Goal: Task Accomplishment & Management: Complete application form

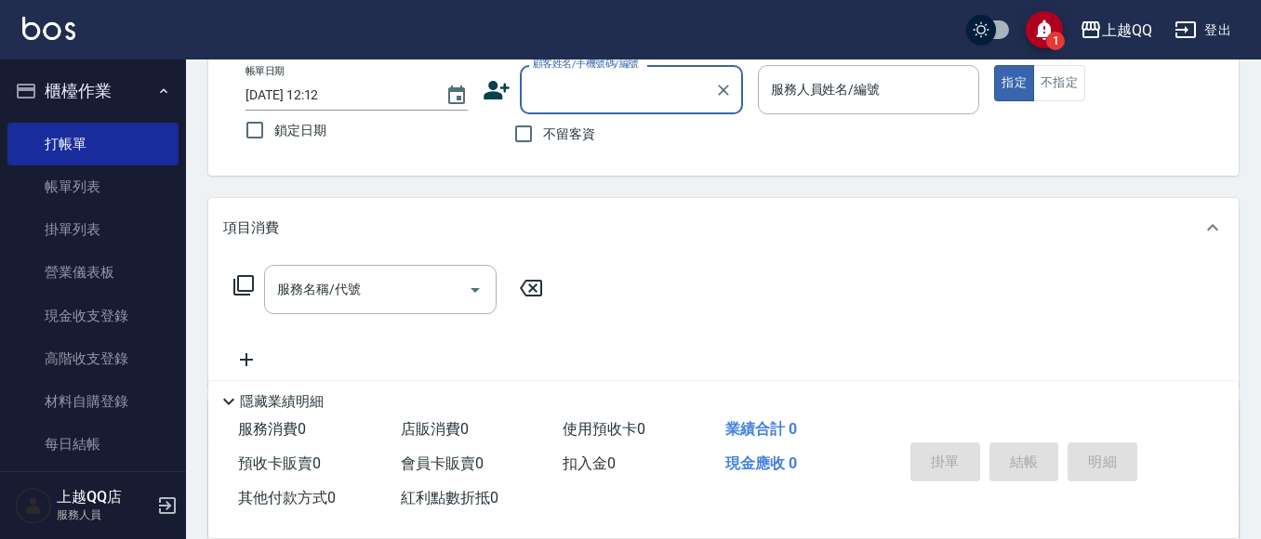
scroll to position [74, 0]
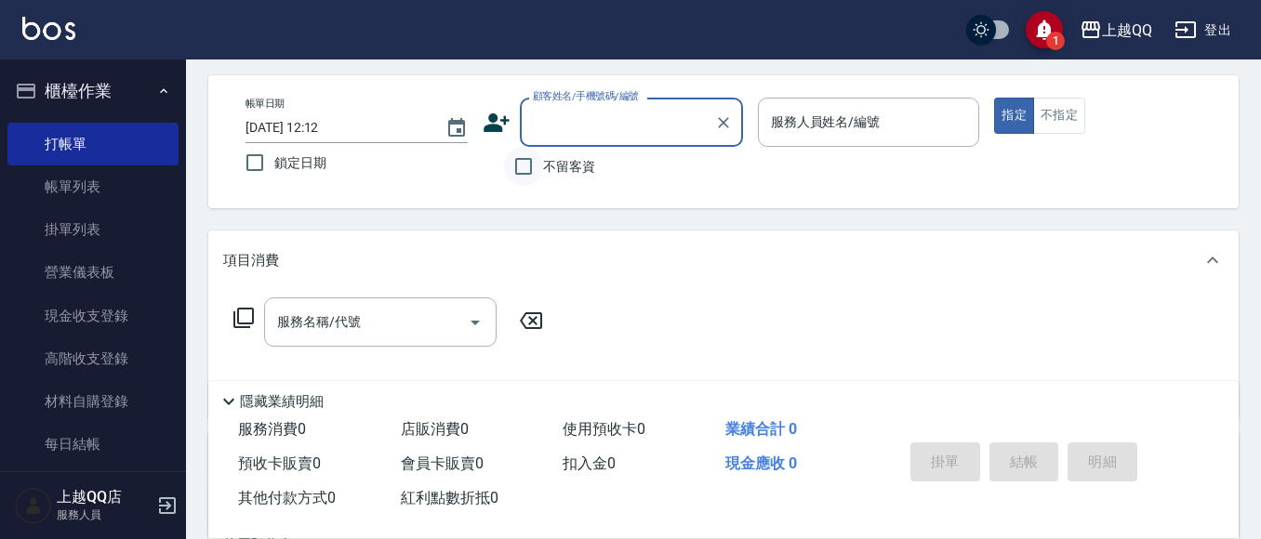
click at [542, 167] on input "不留客資" at bounding box center [523, 166] width 39 height 39
checkbox input "true"
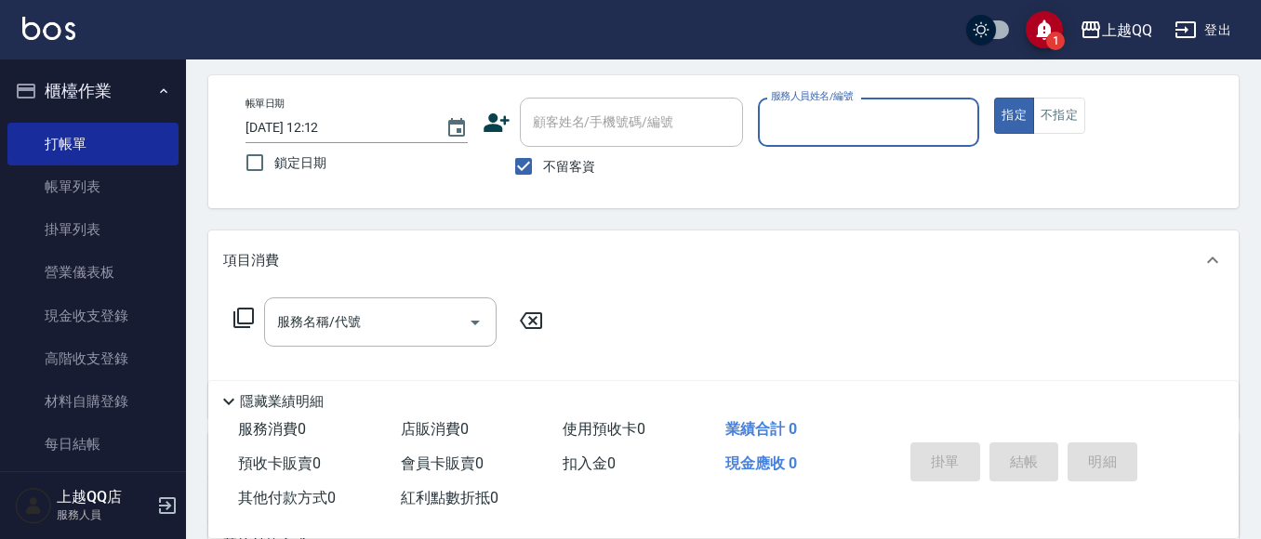
type input "6"
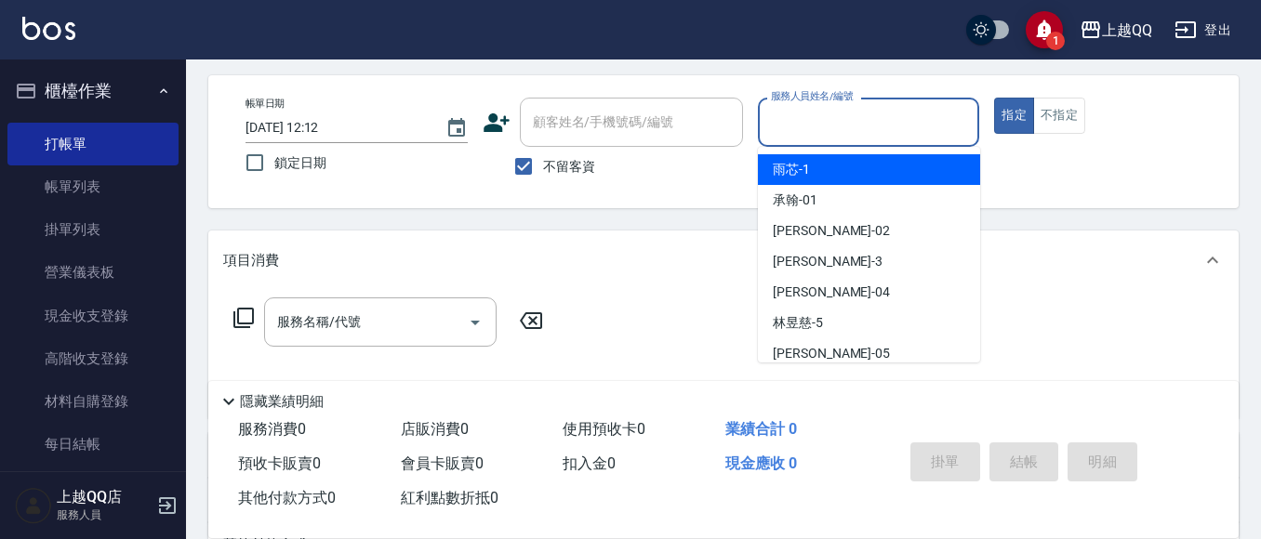
click at [571, 137] on input "顧客姓名/手機號碼/編號" at bounding box center [631, 122] width 206 height 33
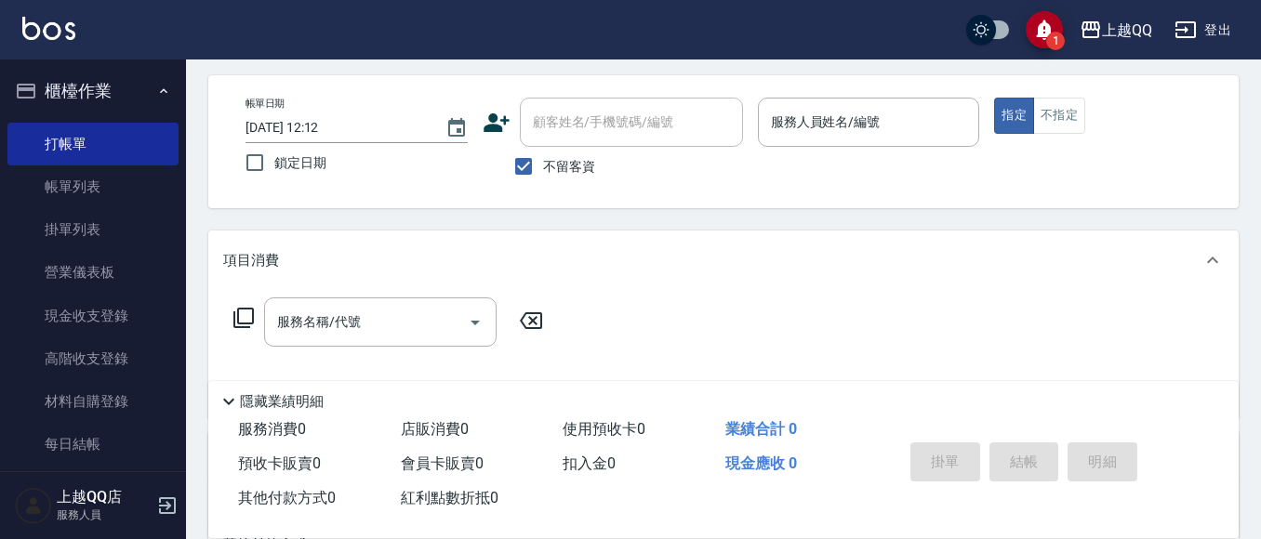
click at [571, 166] on span "不留客資" at bounding box center [569, 167] width 52 height 20
drag, startPoint x: 599, startPoint y: 136, endPoint x: 696, endPoint y: 92, distance: 106.2
click at [636, 113] on input "顧客姓名/手機號碼/編號" at bounding box center [631, 122] width 206 height 33
drag, startPoint x: 532, startPoint y: 167, endPoint x: 578, endPoint y: 127, distance: 60.6
click at [543, 159] on label "不留客資" at bounding box center [549, 166] width 91 height 39
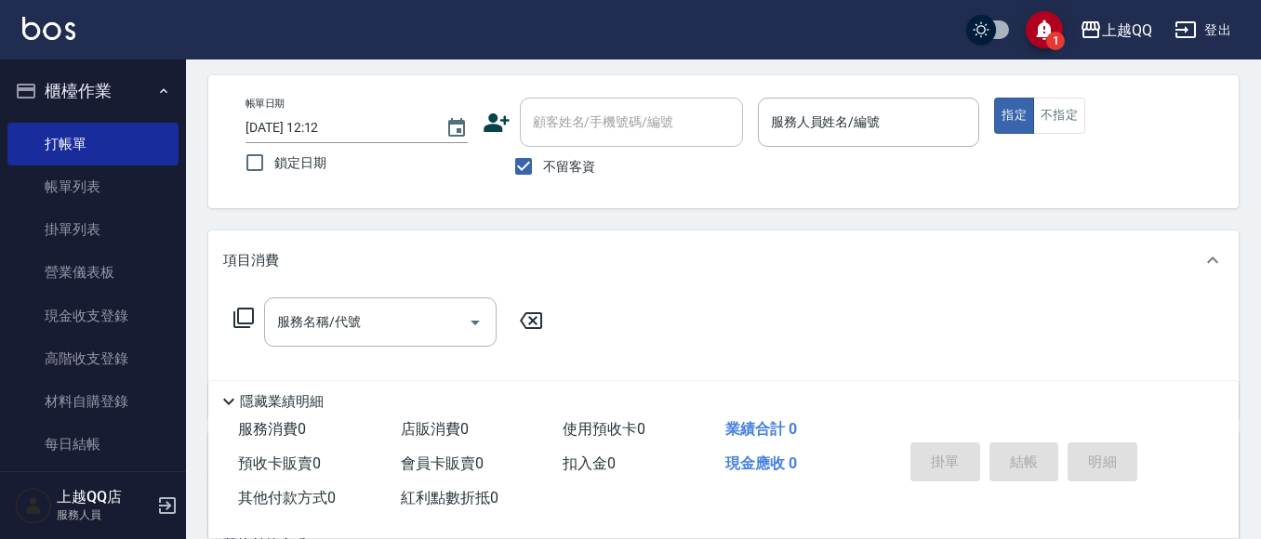
click at [543, 159] on input "不留客資" at bounding box center [523, 166] width 39 height 39
checkbox input "false"
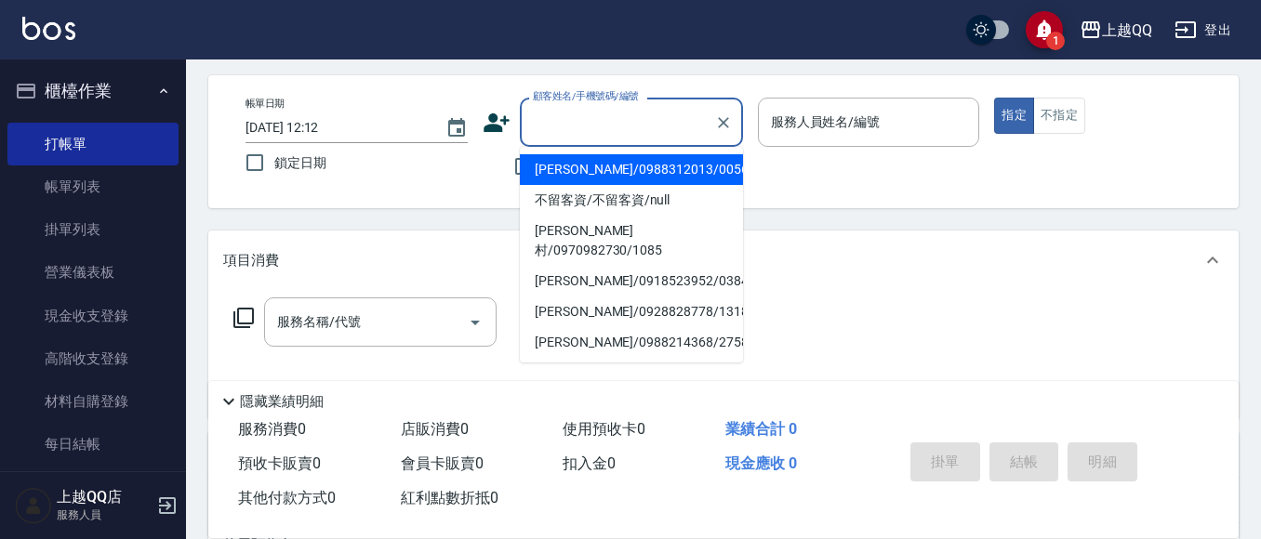
click at [578, 127] on input "顧客姓名/手機號碼/編號" at bounding box center [617, 122] width 179 height 33
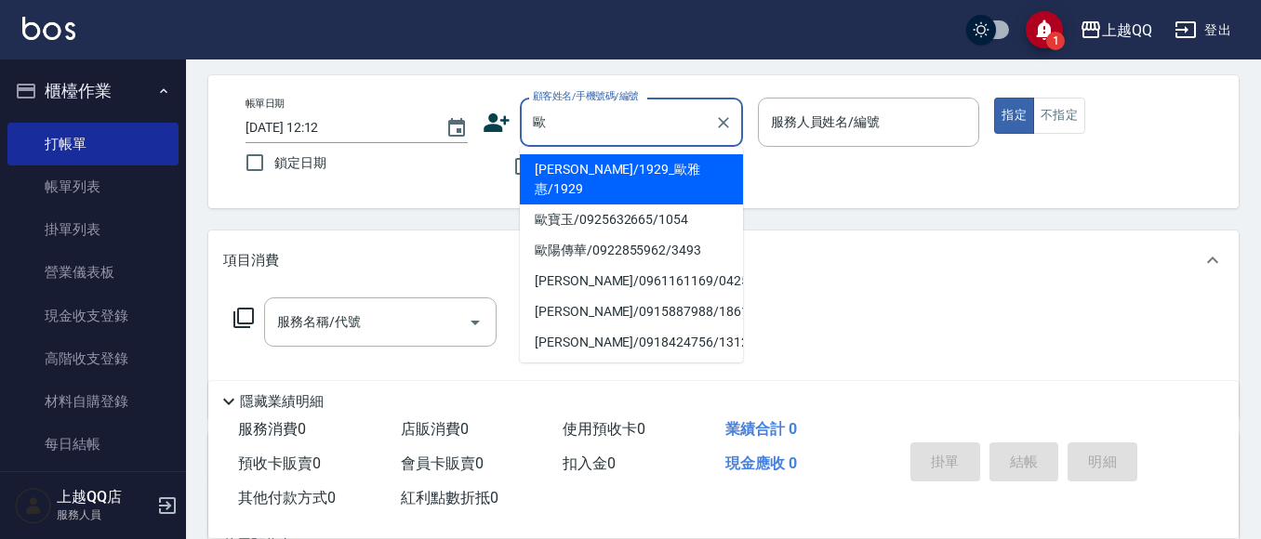
click at [664, 167] on li "[PERSON_NAME]/1929_歐雅惠/1929" at bounding box center [631, 179] width 223 height 50
type input "[PERSON_NAME]/1929_歐雅惠/1929"
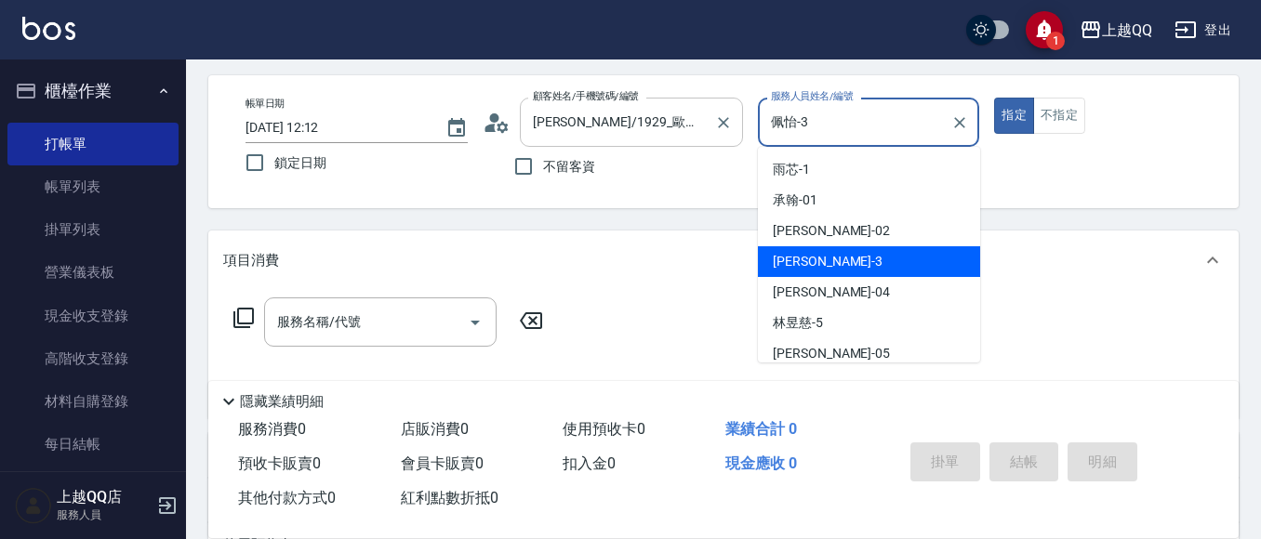
drag, startPoint x: 817, startPoint y: 118, endPoint x: 715, endPoint y: 134, distance: 102.6
click at [696, 133] on div "帳單日期 [DATE] 12:12 鎖定日期 顧客姓名/手機號碼/編號 [PERSON_NAME]/1929_[PERSON_NAME]/1929 顧客姓名/…" at bounding box center [724, 142] width 986 height 88
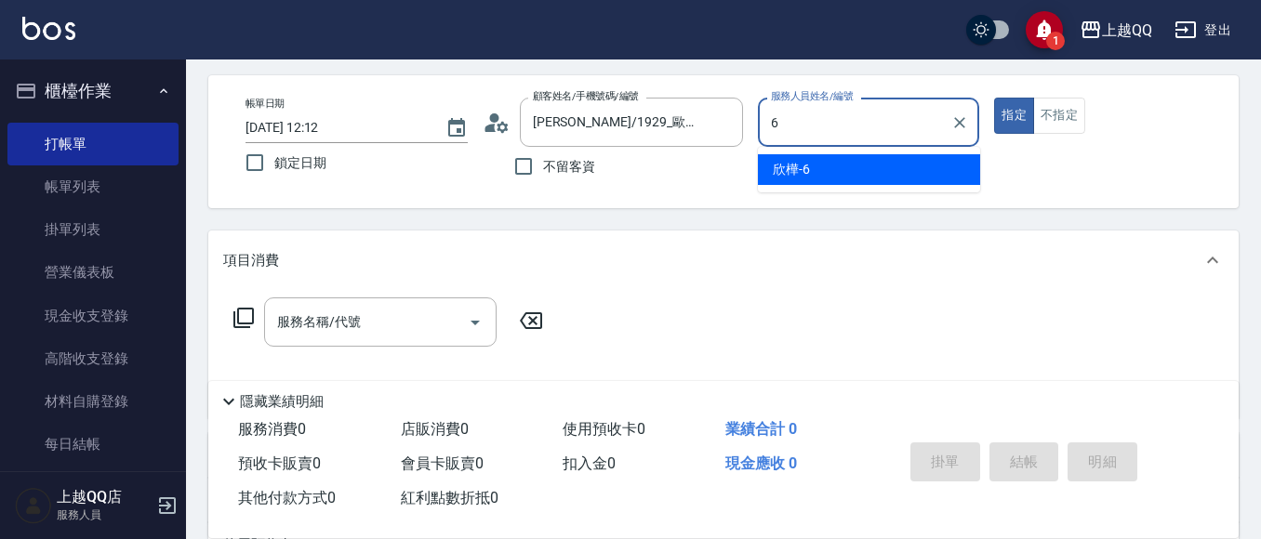
type input "6"
type button "true"
type input "欣樺-6"
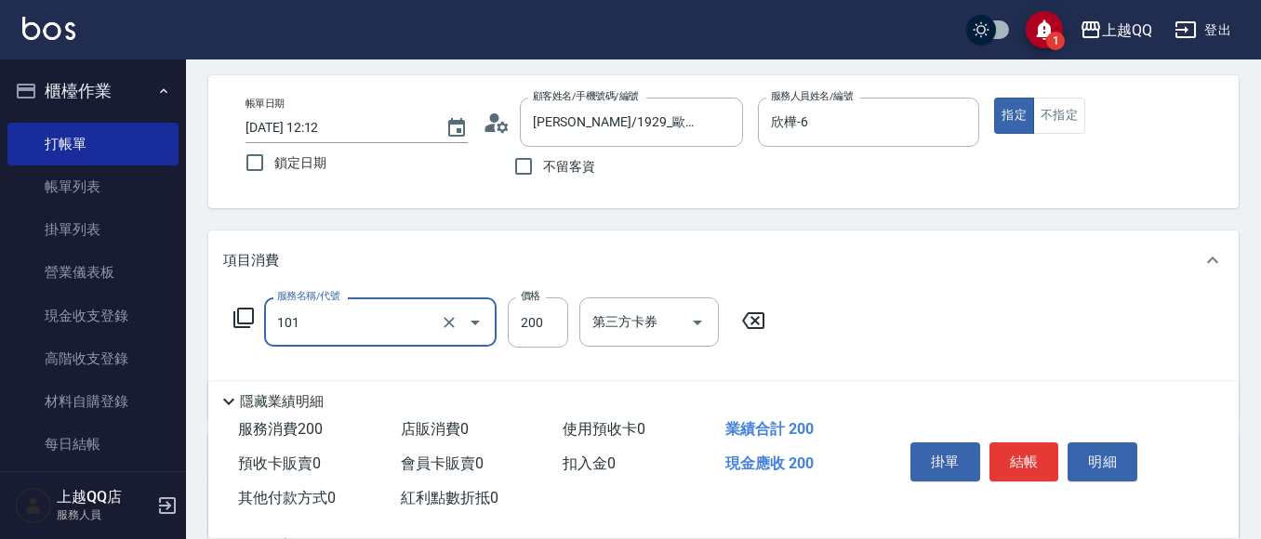
type input "洗髮(101)"
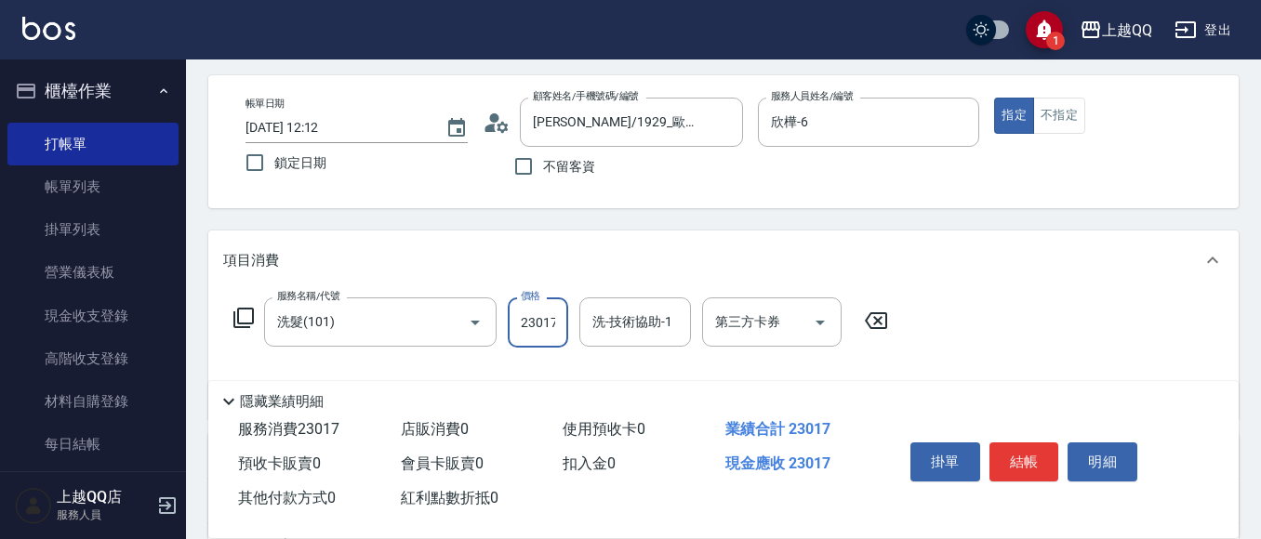
scroll to position [0, 2]
type input "230"
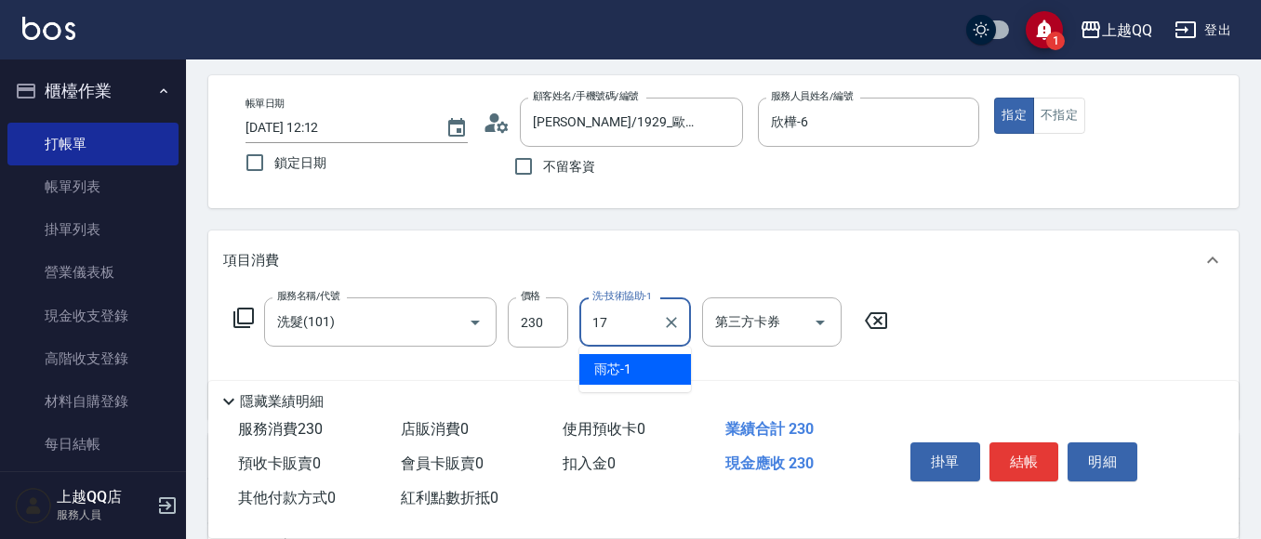
type input "心佑-17"
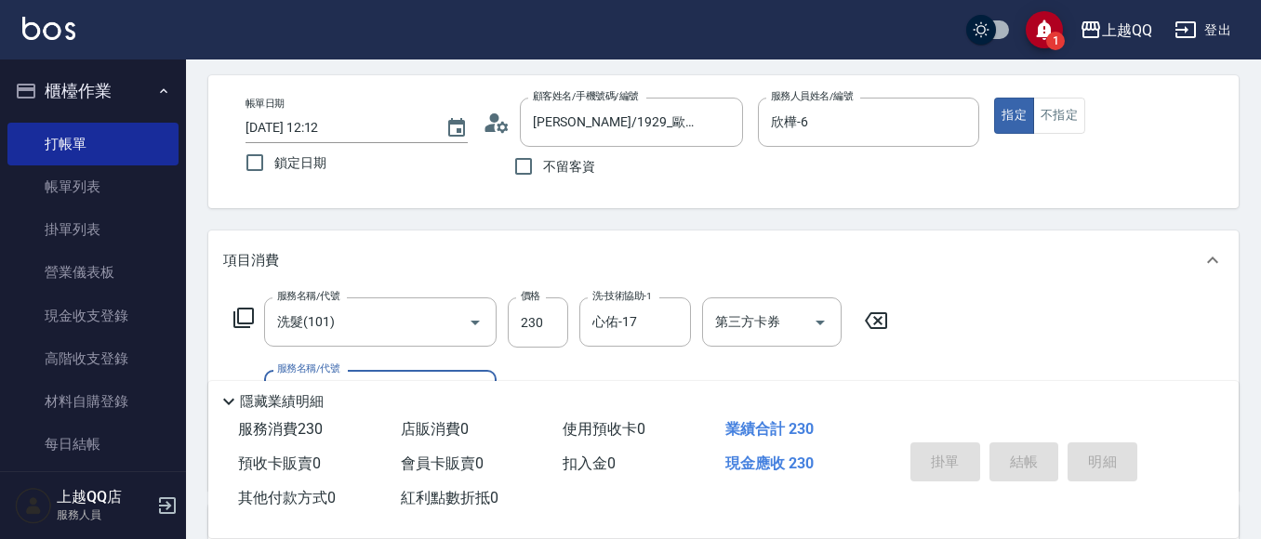
type input "[DATE] 13:27"
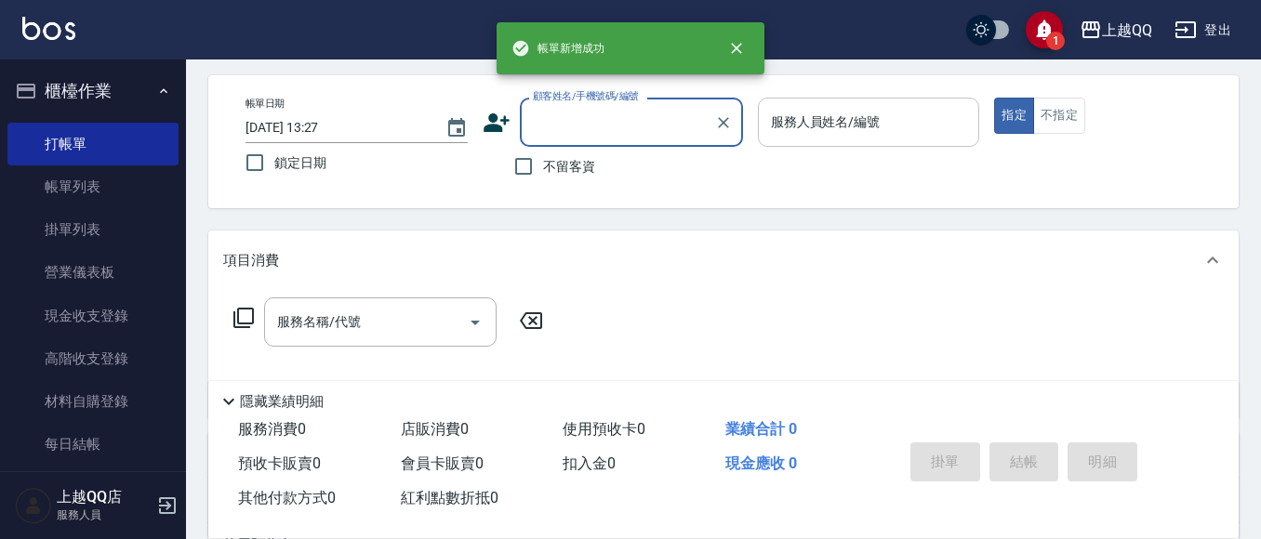
drag, startPoint x: 535, startPoint y: 164, endPoint x: 891, endPoint y: 136, distance: 357.3
click at [542, 163] on input "不留客資" at bounding box center [523, 166] width 39 height 39
checkbox input "true"
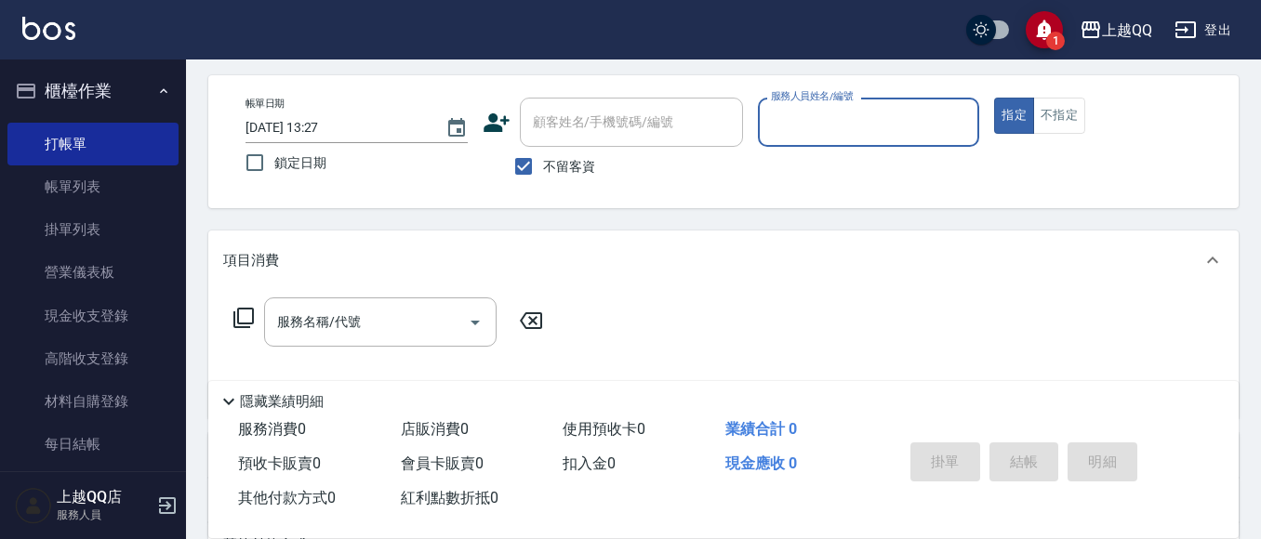
click at [903, 136] on input "服務人員姓名/編號" at bounding box center [869, 122] width 206 height 33
type input "欣樺-6"
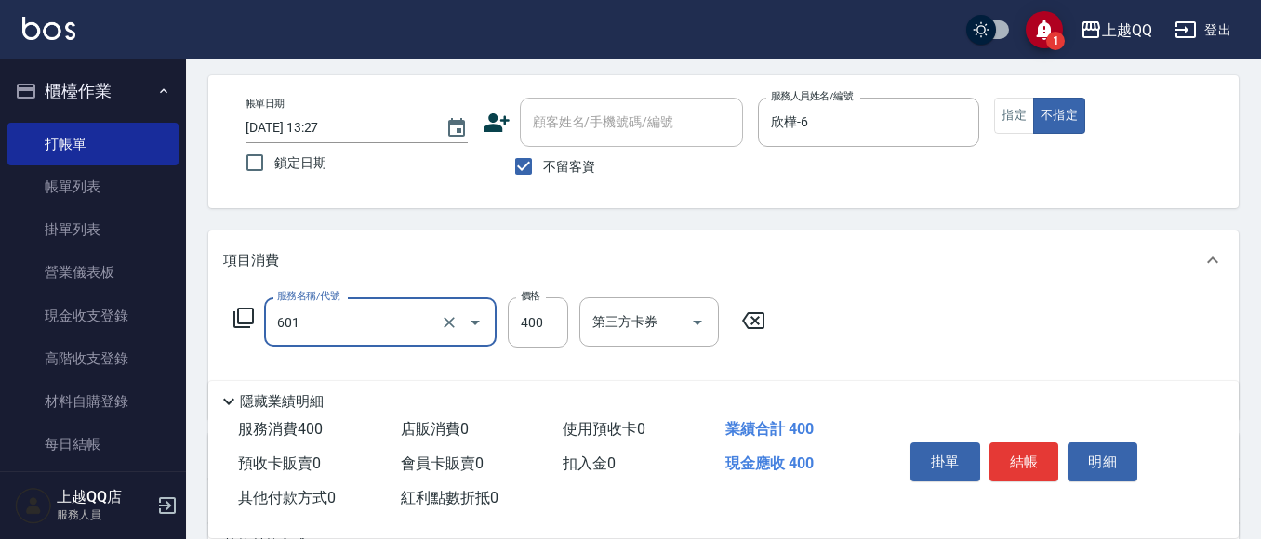
type input "髮原素活養健康洗(601)"
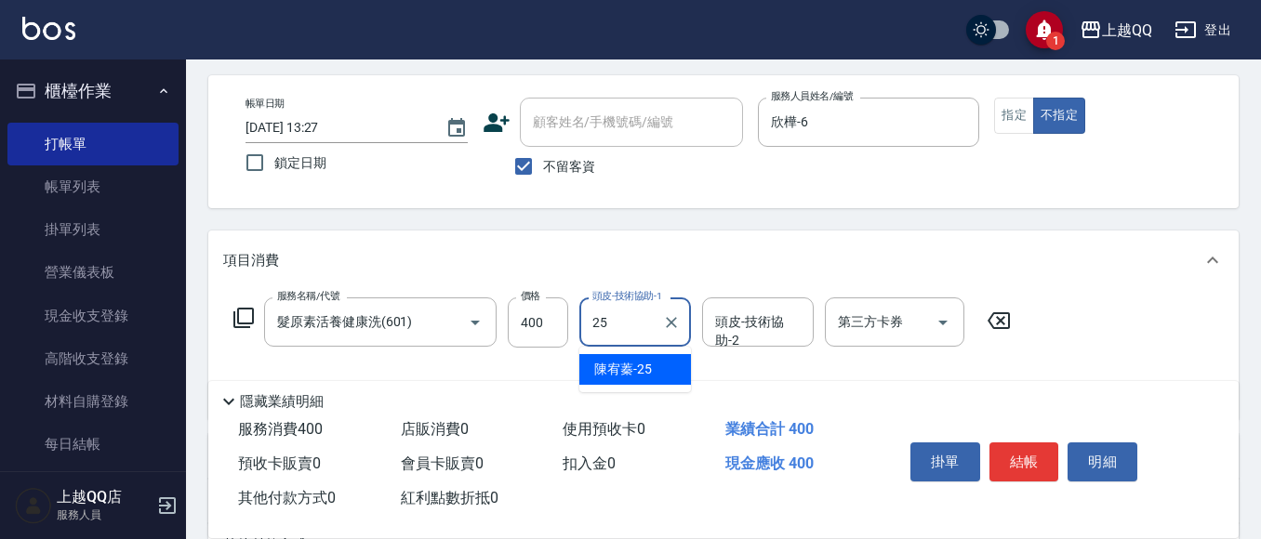
type input "[PERSON_NAME]-25"
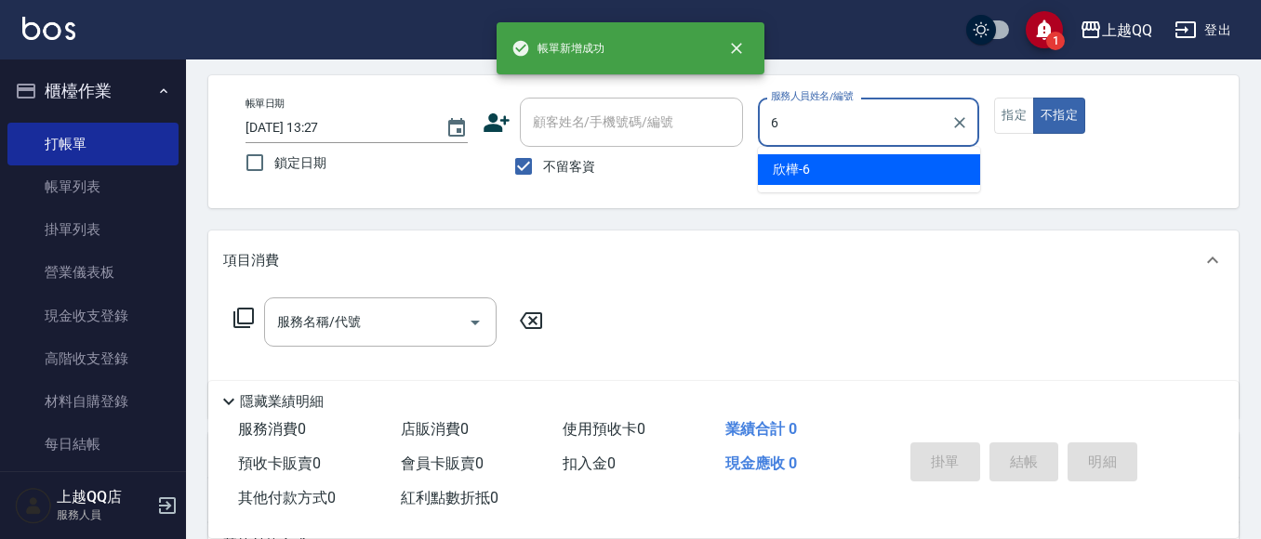
type input "6"
type button "false"
type input "欣樺-6"
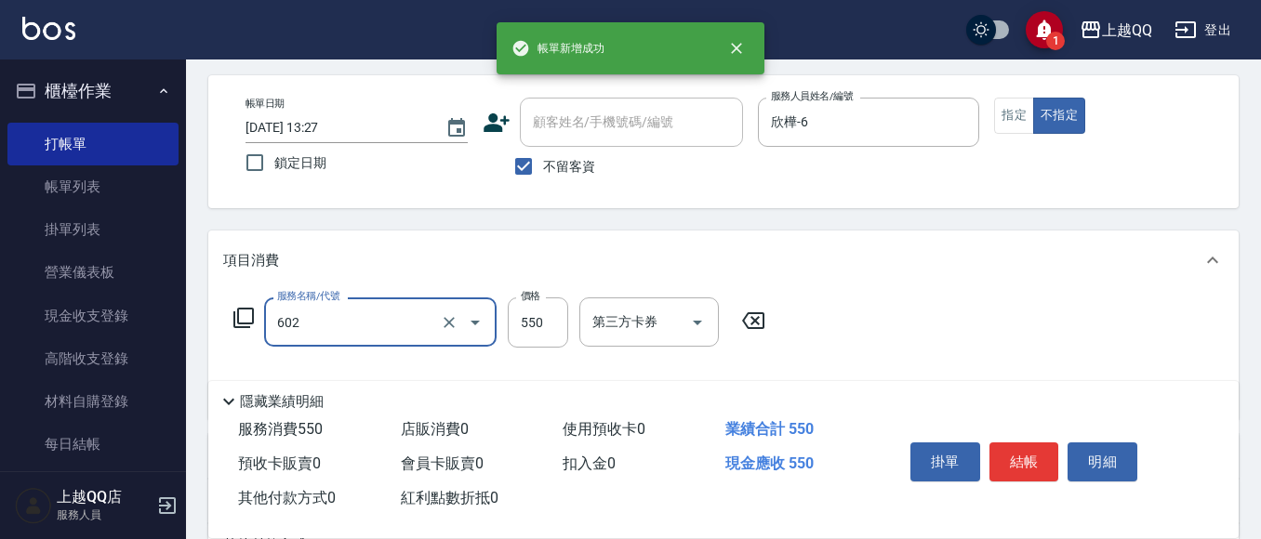
type input "髮原素清潔舒醒頭皮洗(602)"
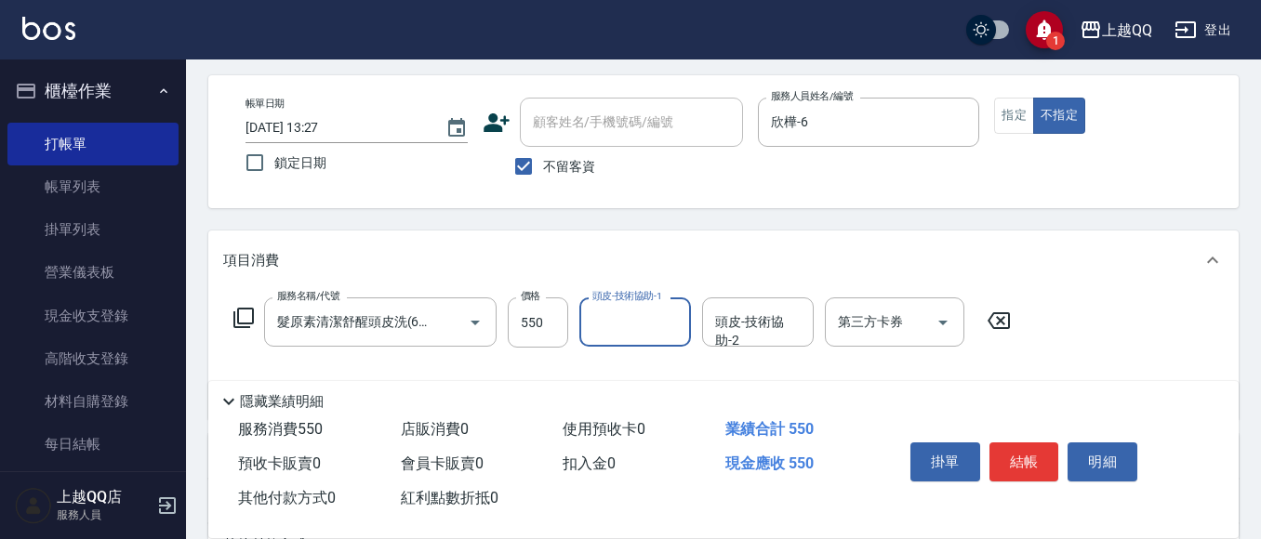
type input "2"
type input "[PERSON_NAME]-16"
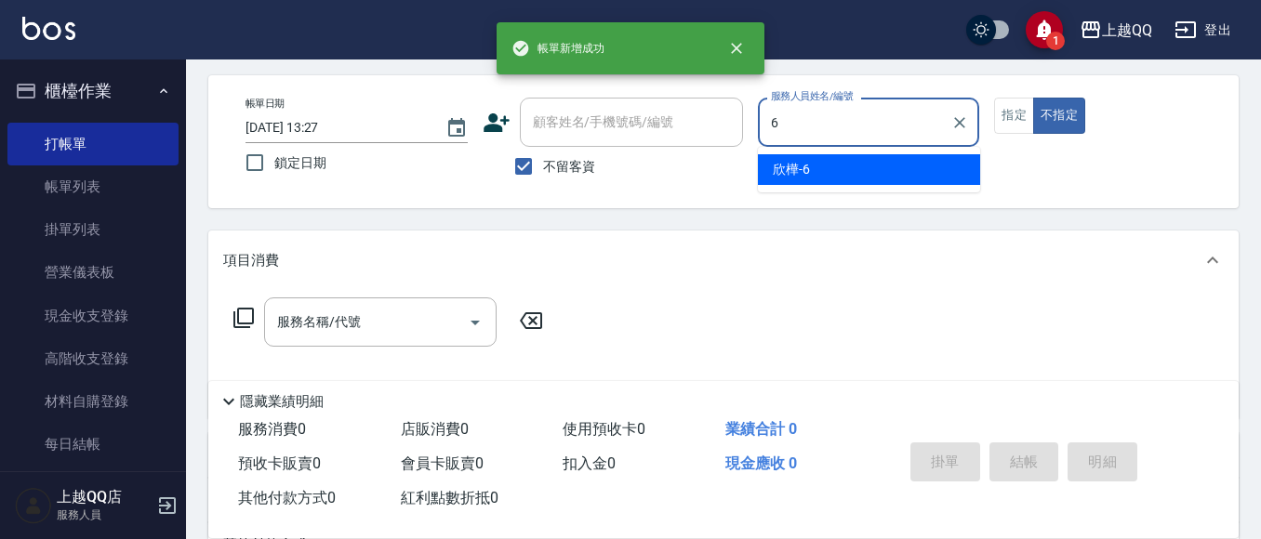
type input "欣樺-6"
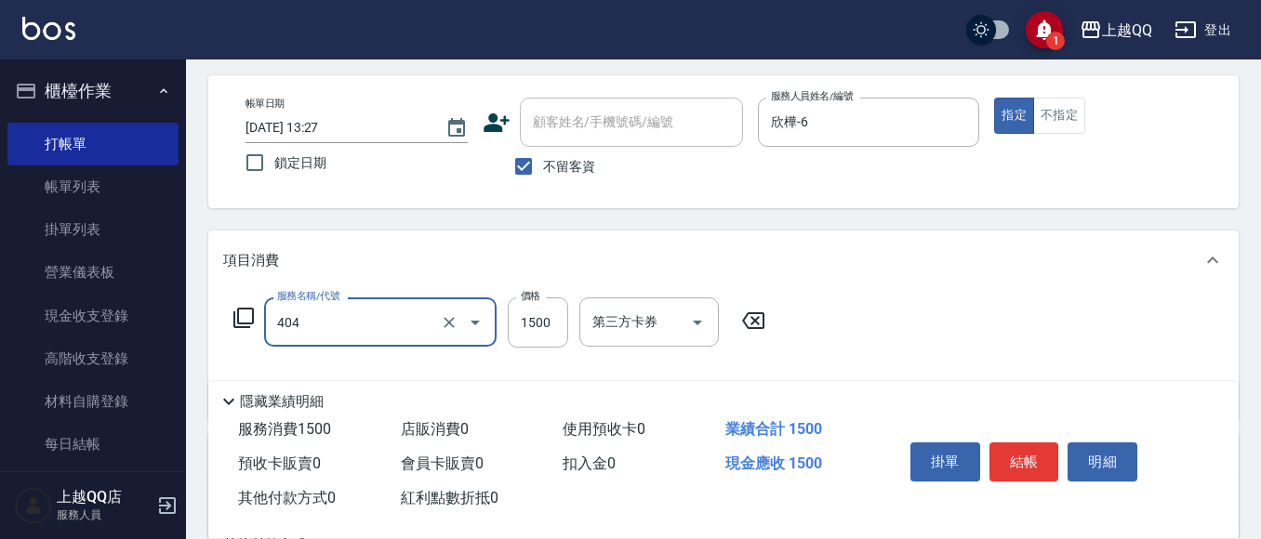
type input "設計染髮(404)"
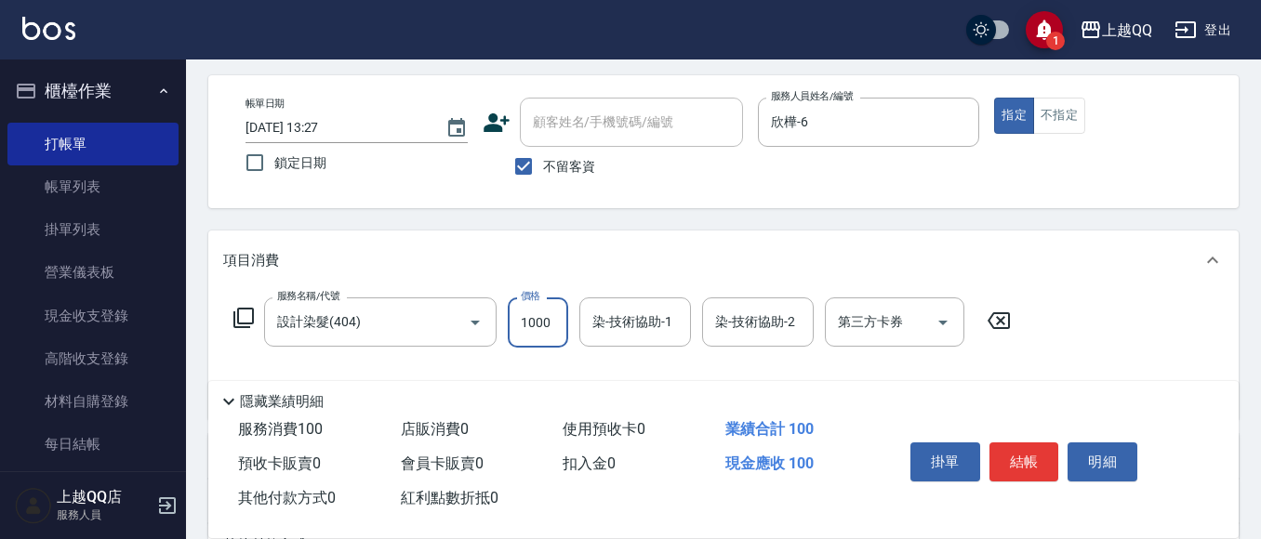
type input "1000"
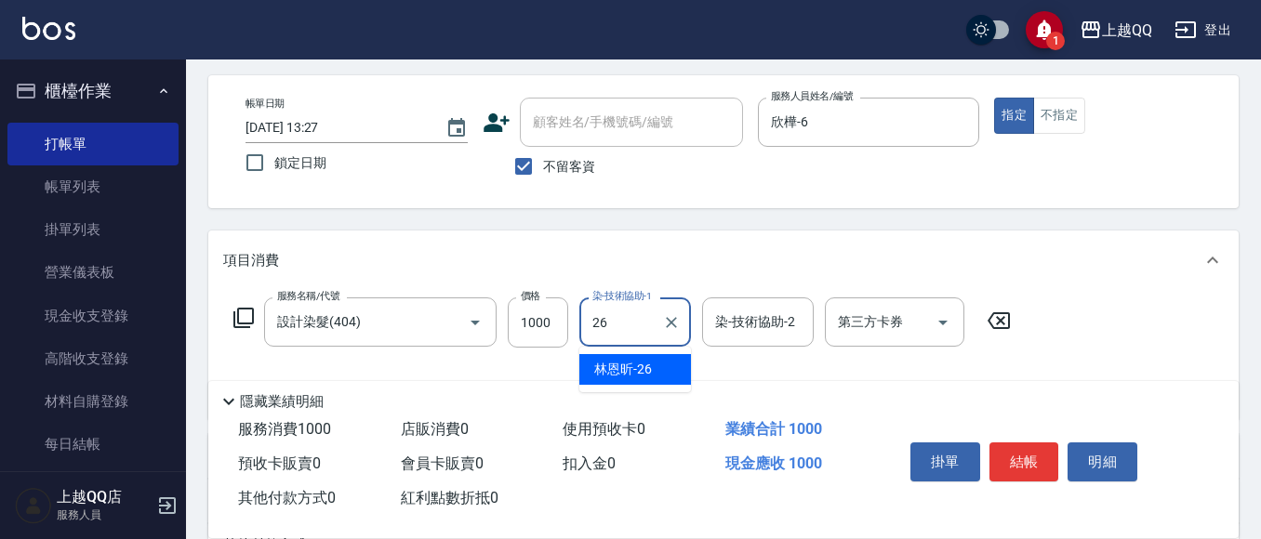
type input "[PERSON_NAME]-26"
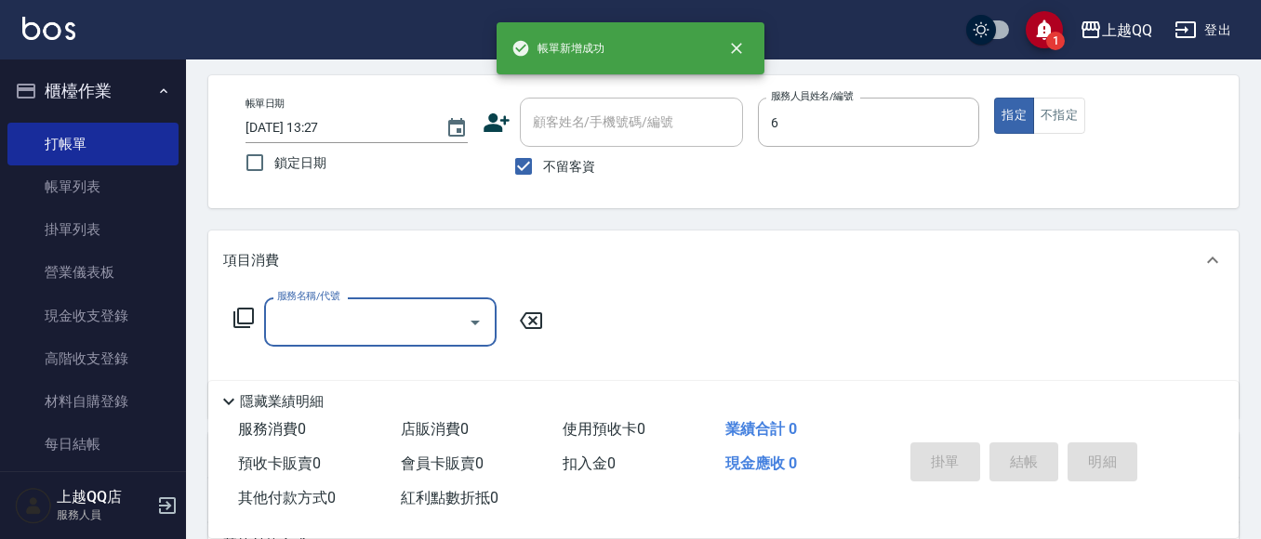
type input "欣樺-6"
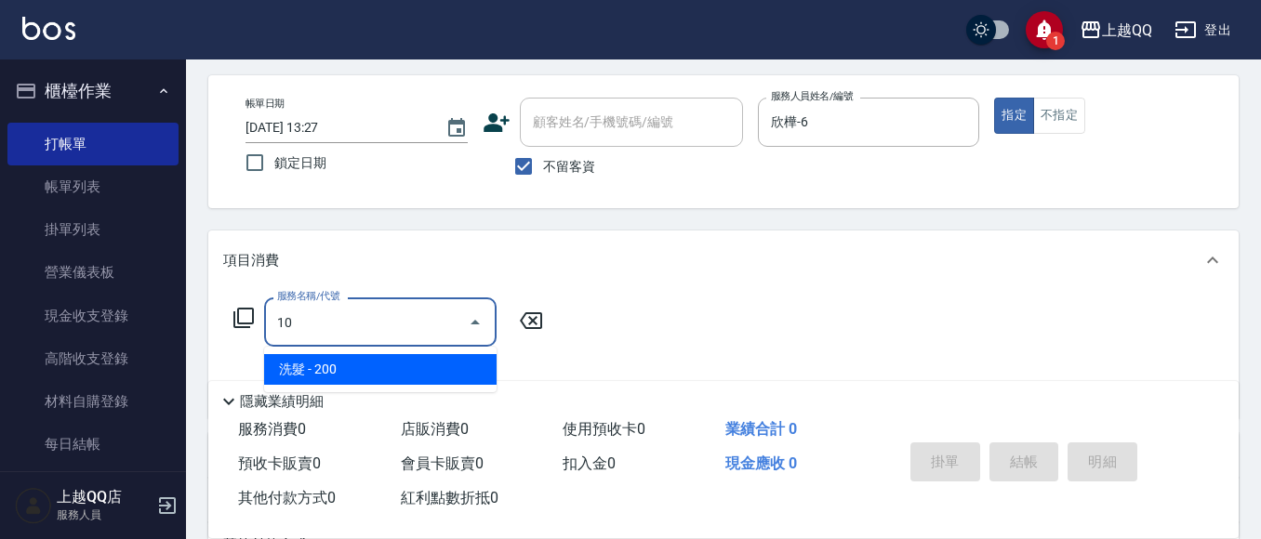
type input "1"
type input "4"
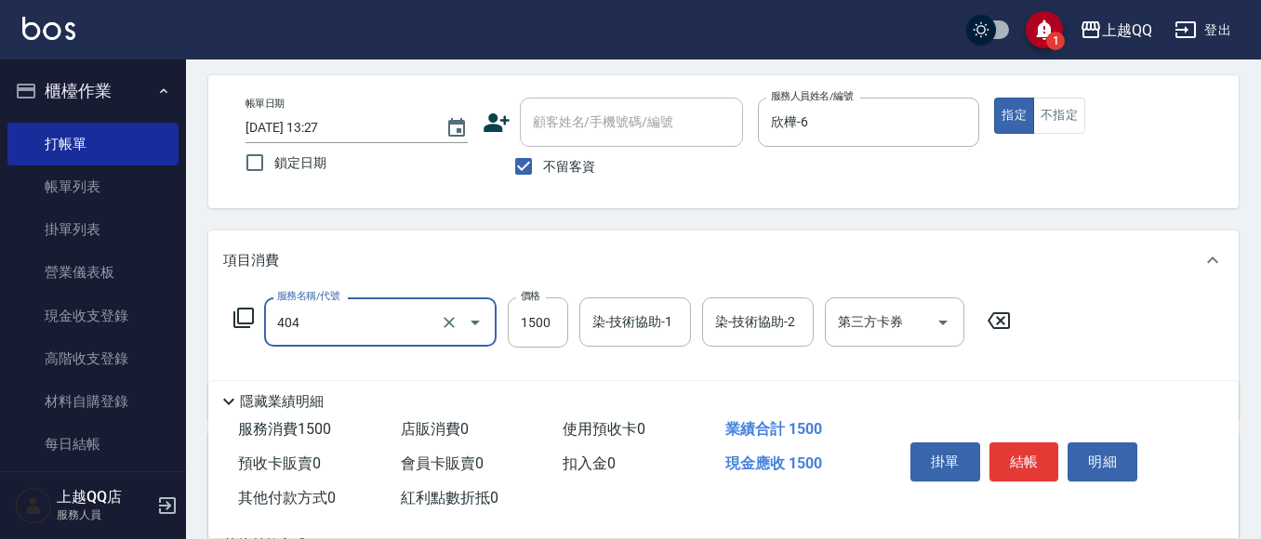
type input "設計染髮(404)"
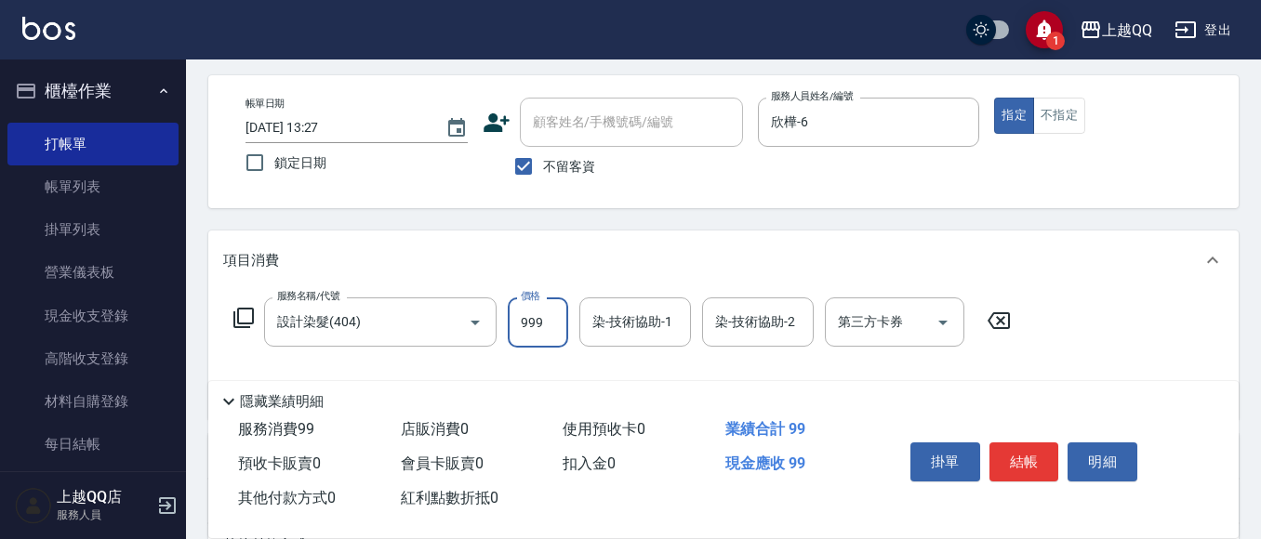
type input "999"
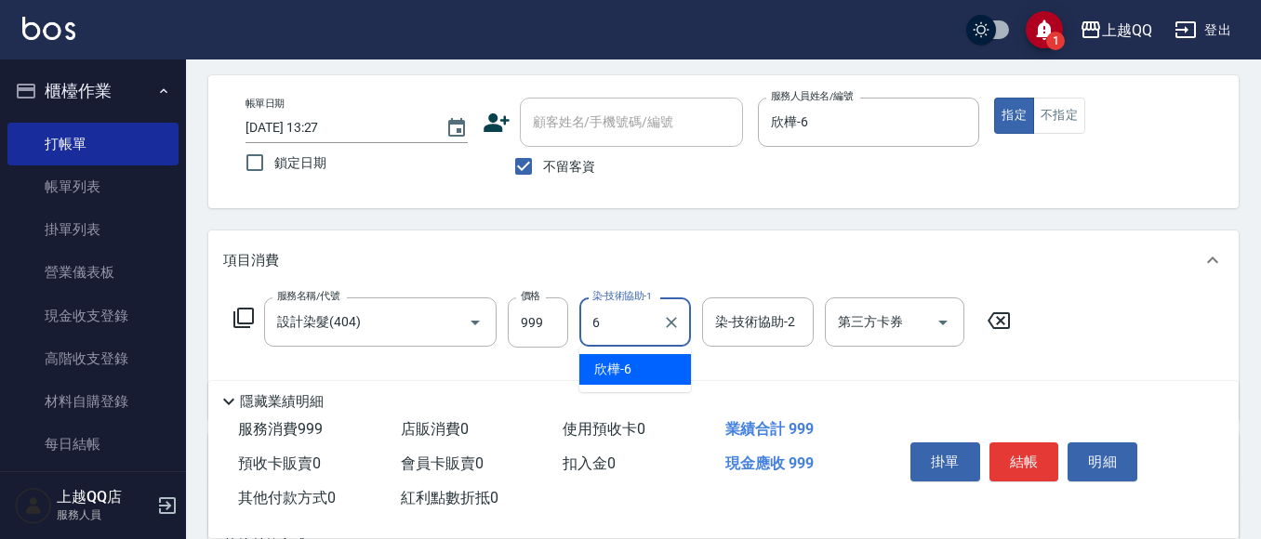
type input "欣樺-6"
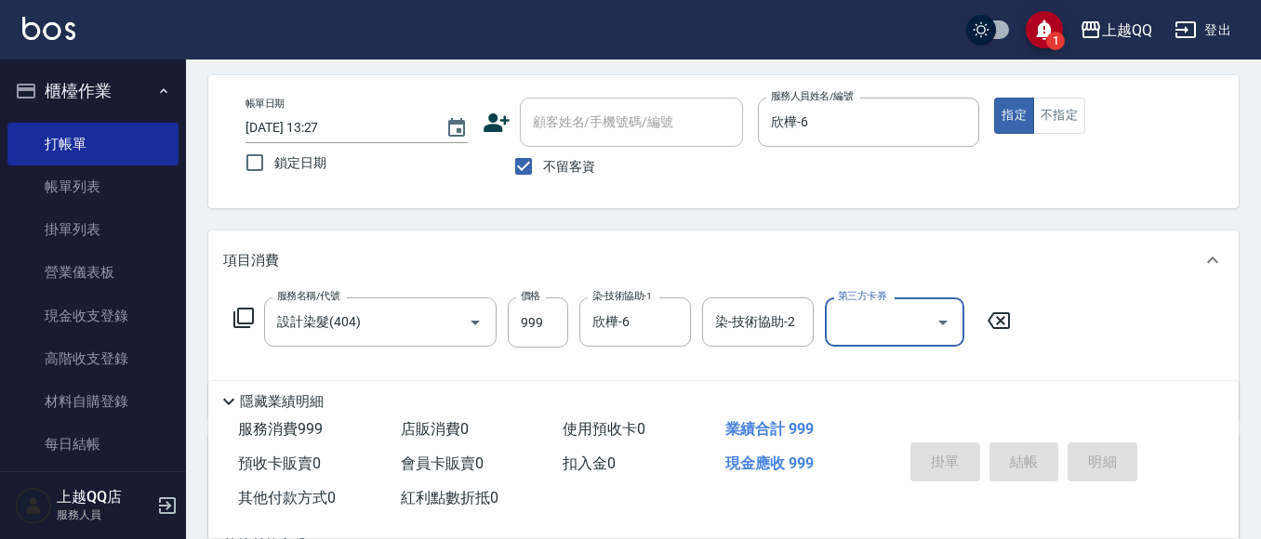
type input "[DATE] 13:28"
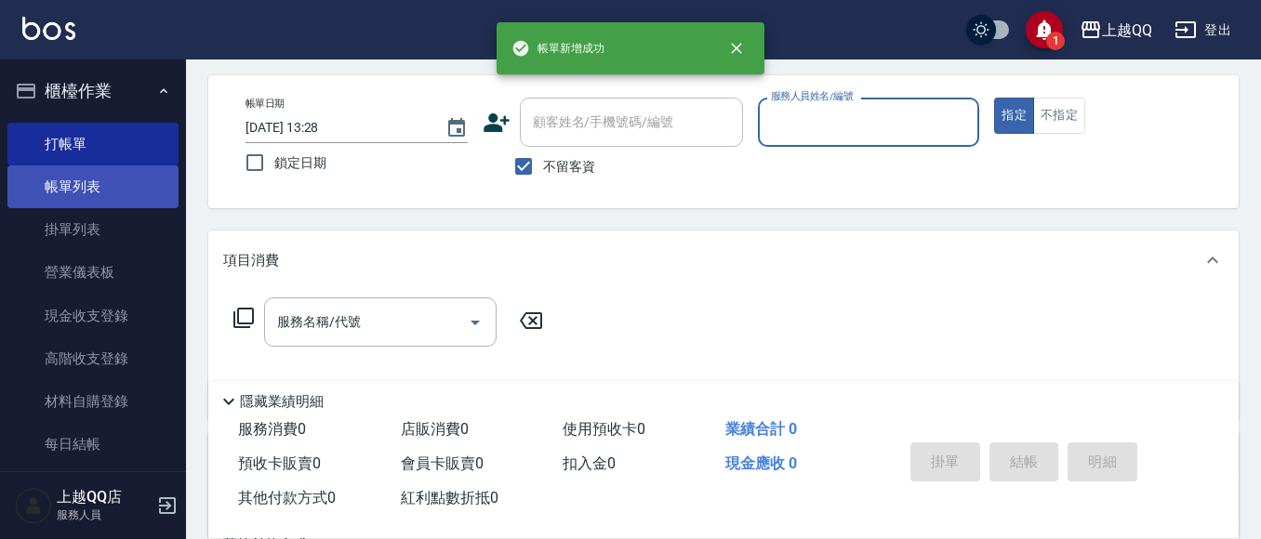
click at [91, 206] on link "帳單列表" at bounding box center [92, 187] width 171 height 43
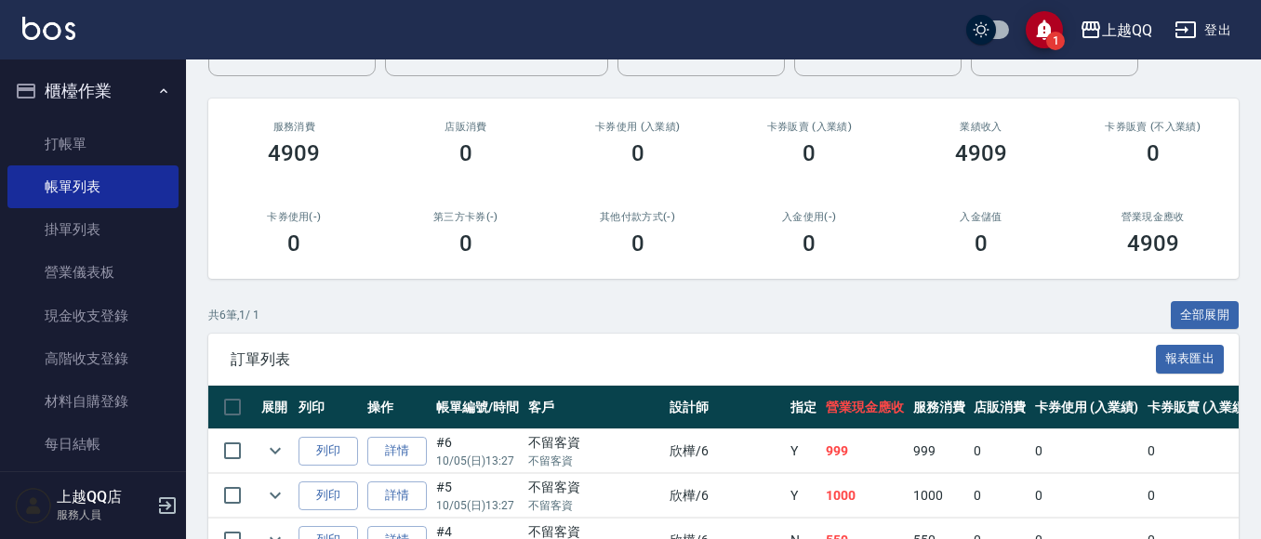
scroll to position [156, 0]
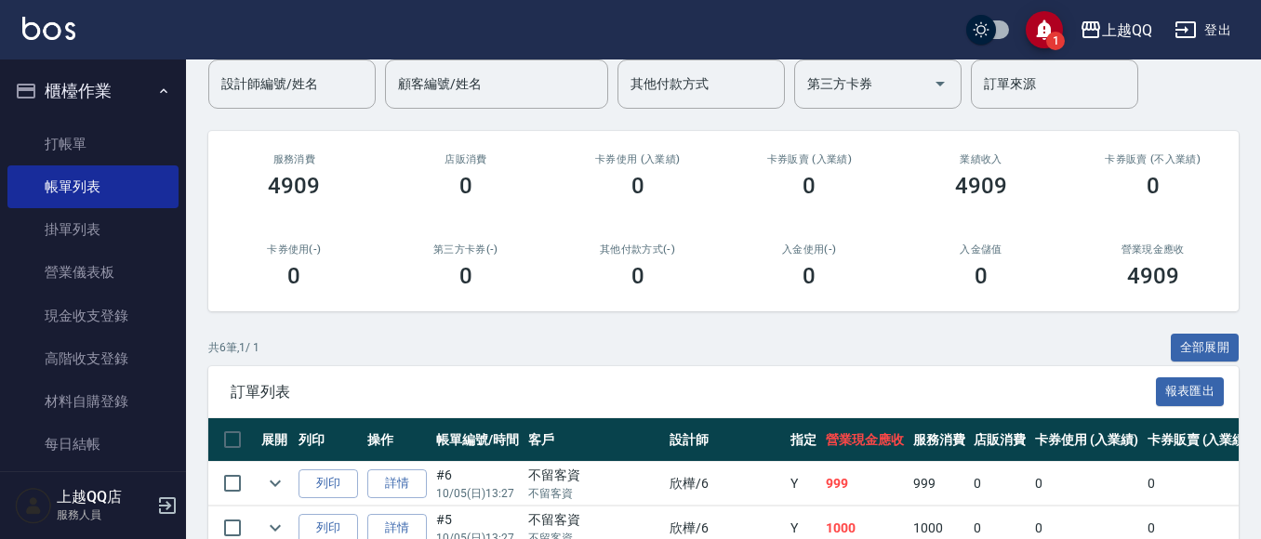
drag, startPoint x: 305, startPoint y: 79, endPoint x: 304, endPoint y: 0, distance: 79.1
click at [305, 79] on input "設計師編號/姓名" at bounding box center [292, 84] width 151 height 33
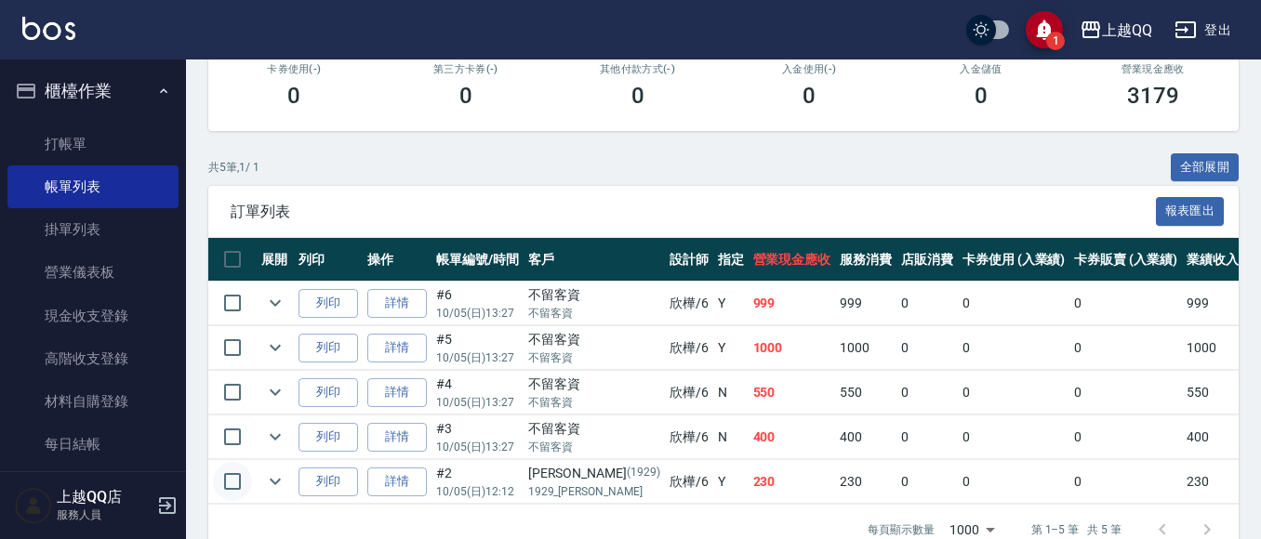
scroll to position [391, 0]
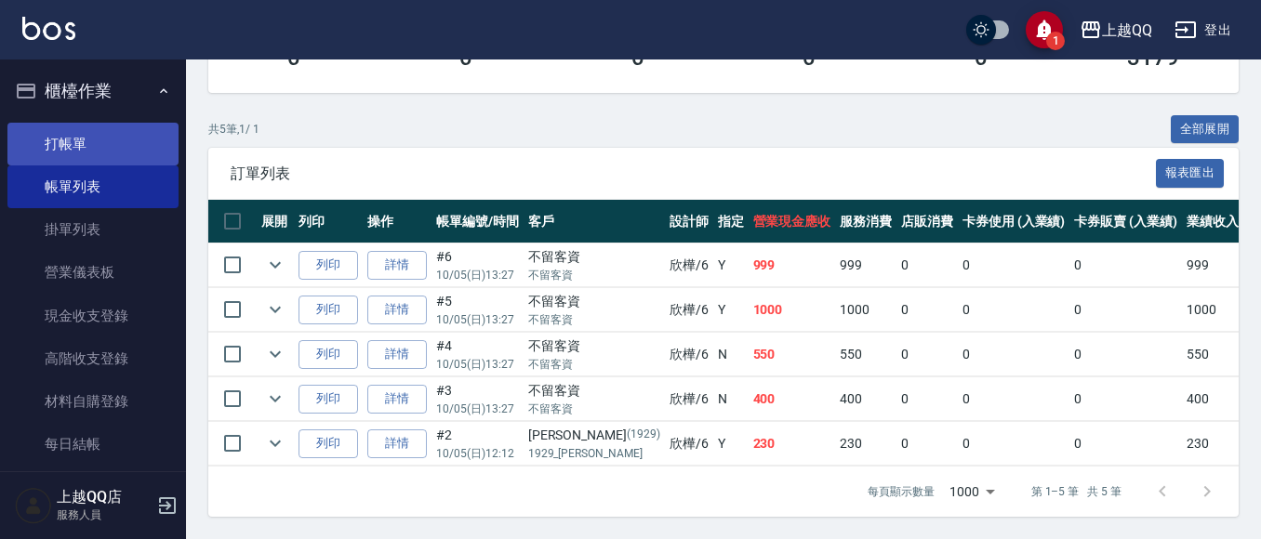
type input "欣樺-6"
click at [80, 140] on link "打帳單" at bounding box center [92, 144] width 171 height 43
